Goal: Task Accomplishment & Management: Use online tool/utility

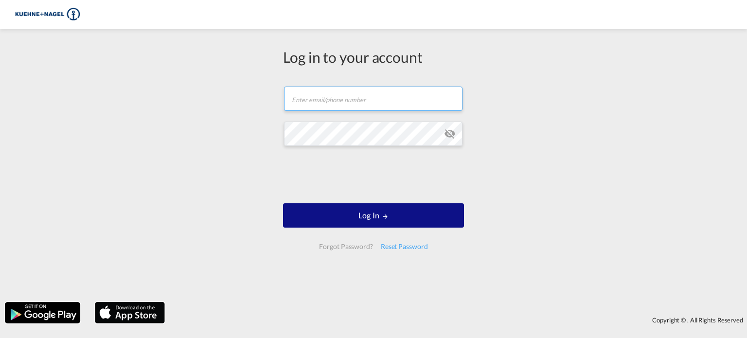
click at [289, 97] on input "text" at bounding box center [373, 99] width 178 height 24
type input "[EMAIL_ADDRESS][PERSON_NAME][PERSON_NAME][DOMAIN_NAME]"
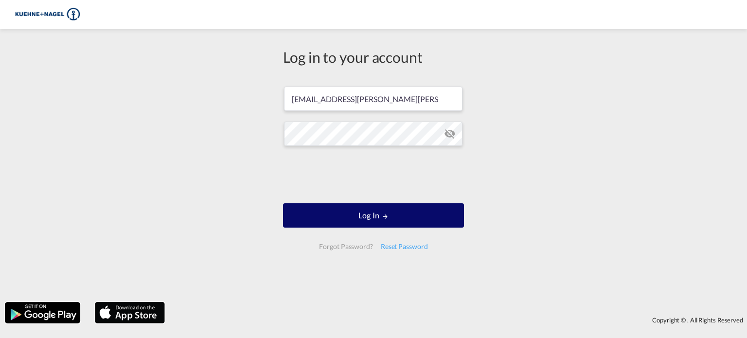
click at [393, 220] on button "Log In" at bounding box center [373, 215] width 181 height 24
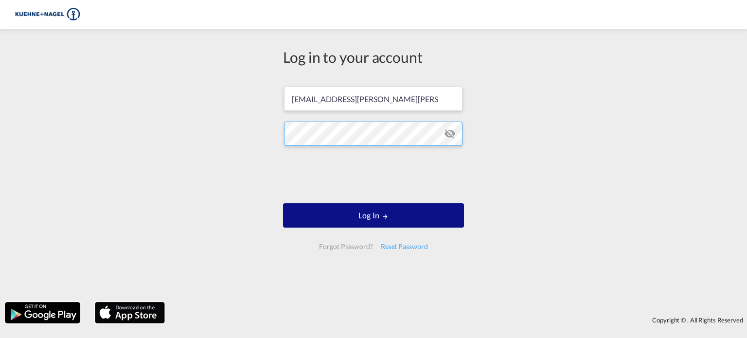
click at [283, 203] on button "Log In" at bounding box center [373, 215] width 181 height 24
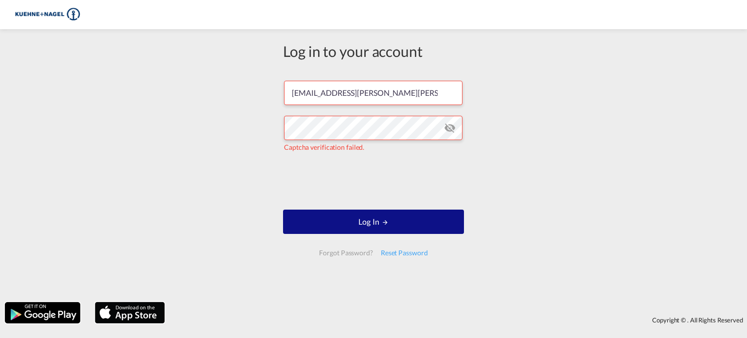
drag, startPoint x: 408, startPoint y: 225, endPoint x: 453, endPoint y: 203, distance: 49.4
click at [408, 225] on button "Log In" at bounding box center [373, 222] width 181 height 24
